Goal: Information Seeking & Learning: Learn about a topic

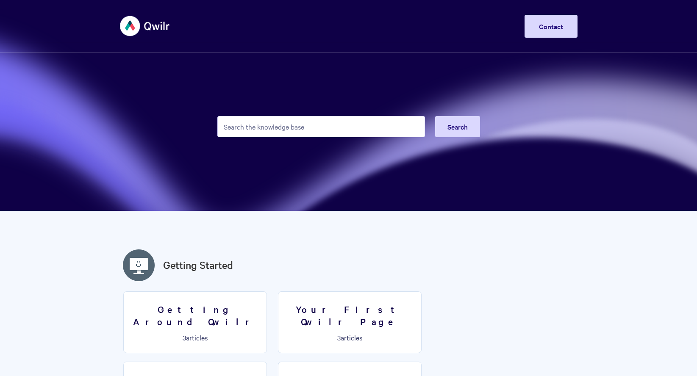
click at [327, 131] on input "Search the knowledge base" at bounding box center [321, 126] width 208 height 21
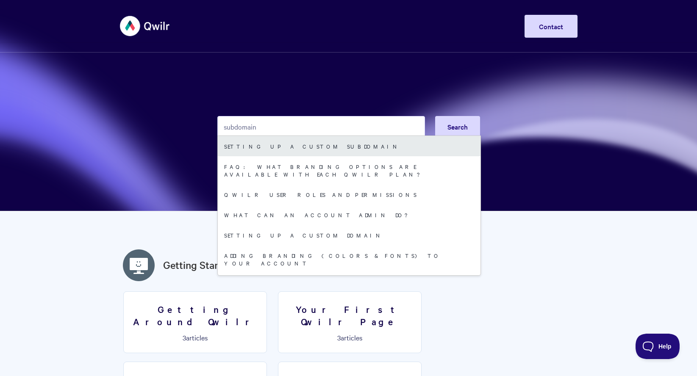
type input "subdomain"
click at [307, 143] on link "Setting up a Custom Subdomain" at bounding box center [349, 146] width 263 height 20
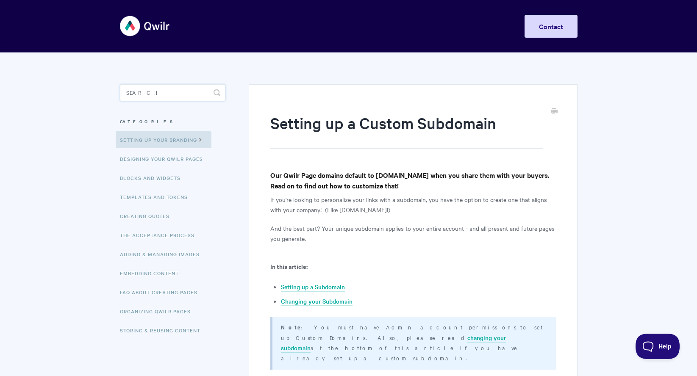
click at [159, 94] on input "Search" at bounding box center [173, 92] width 106 height 17
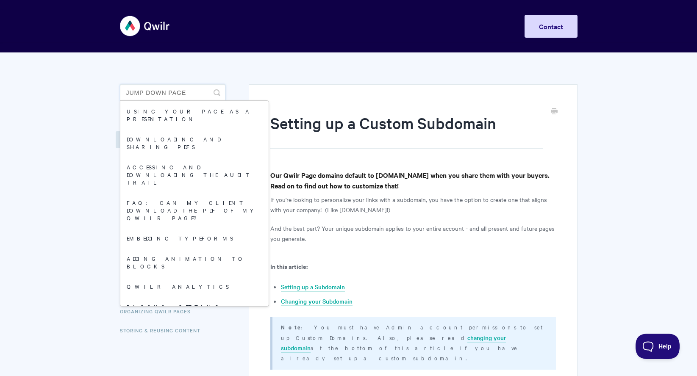
type input "jump down page"
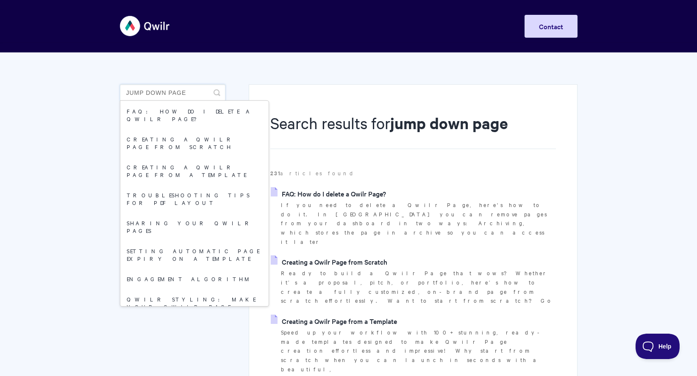
drag, startPoint x: 191, startPoint y: 91, endPoint x: 147, endPoint y: 91, distance: 44.5
click at [147, 91] on input "jump down page" at bounding box center [173, 92] width 106 height 17
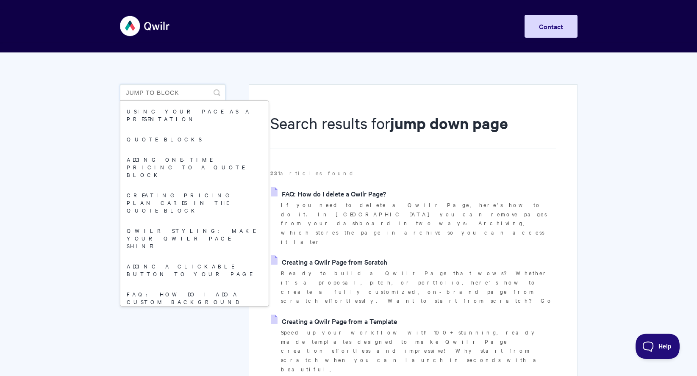
type input "jump to block"
